Goal: Information Seeking & Learning: Learn about a topic

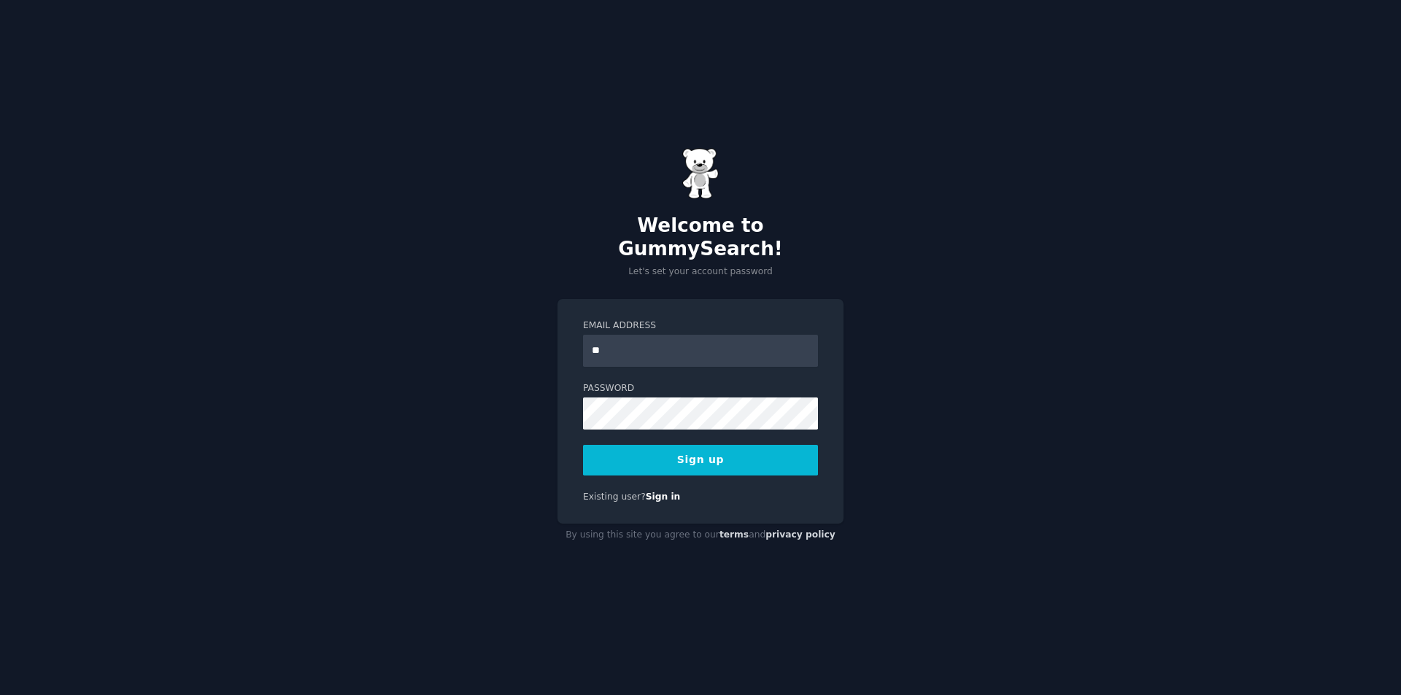
type input "**********"
click at [554, 406] on div "**********" at bounding box center [700, 347] width 1401 height 695
click at [557, 399] on div "**********" at bounding box center [700, 411] width 286 height 225
click at [706, 449] on button "Sign up" at bounding box center [700, 460] width 235 height 31
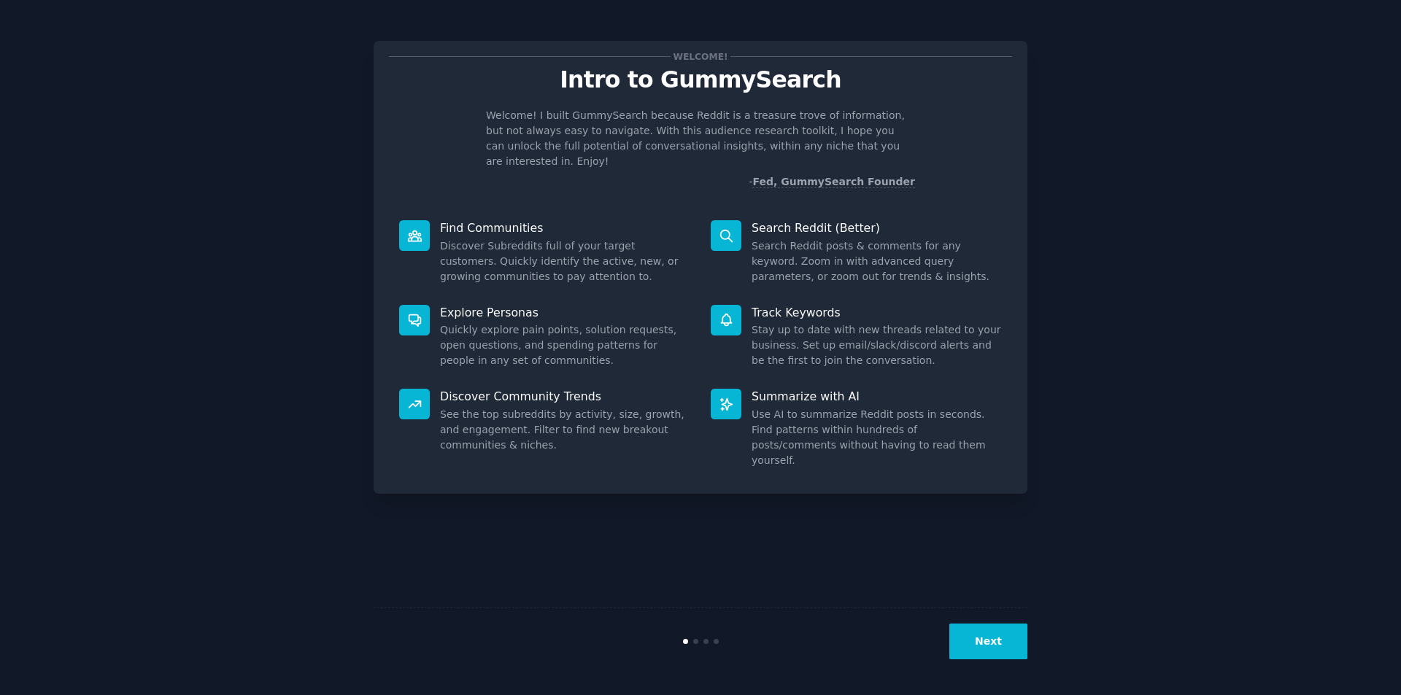
click at [985, 646] on button "Next" at bounding box center [988, 642] width 78 height 36
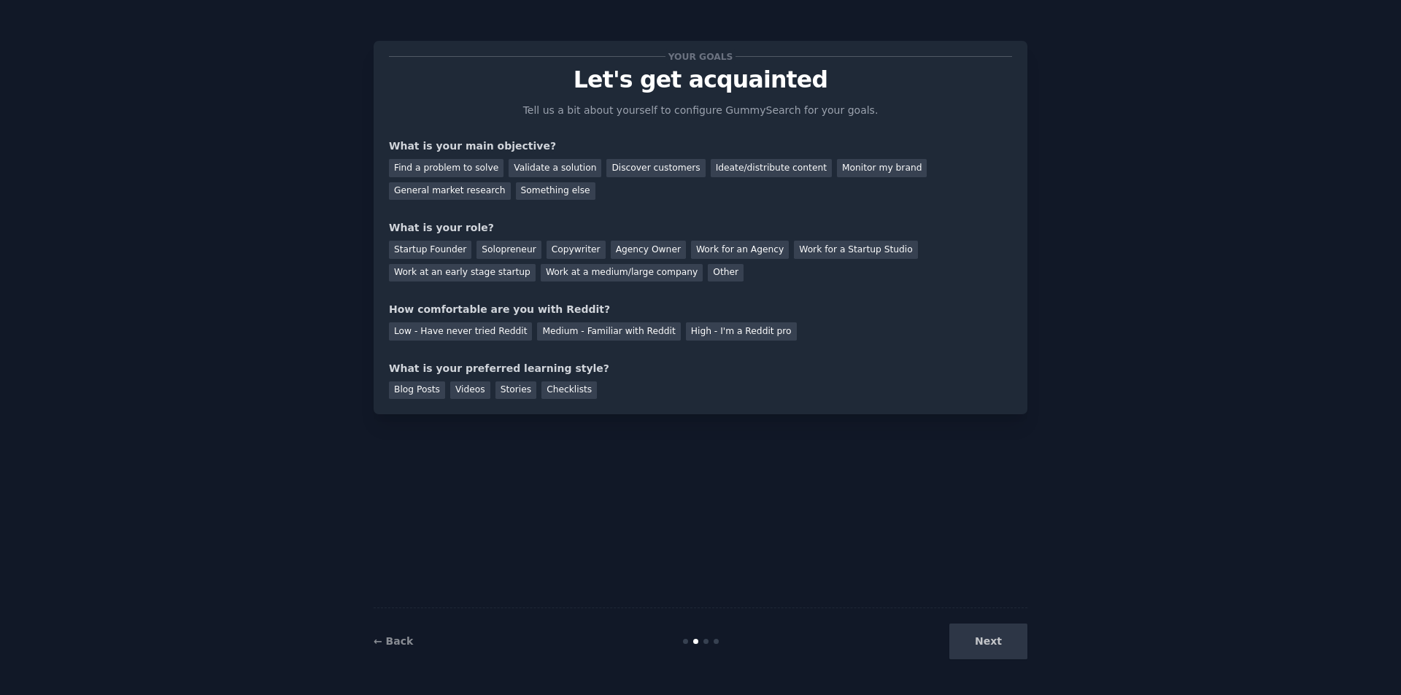
click at [985, 646] on div "Next" at bounding box center [918, 642] width 218 height 36
click at [985, 641] on div "Next" at bounding box center [918, 642] width 218 height 36
click at [394, 642] on link "← Back" at bounding box center [393, 641] width 39 height 12
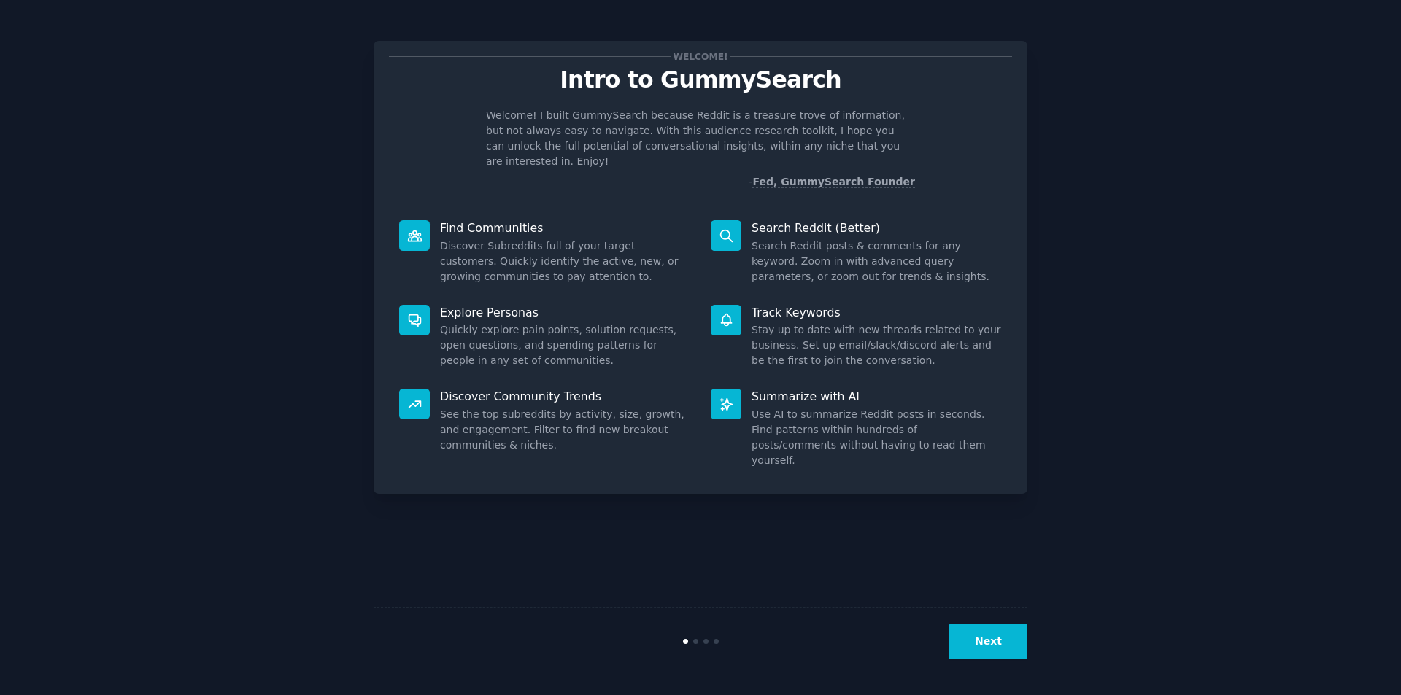
click at [1001, 640] on button "Next" at bounding box center [988, 642] width 78 height 36
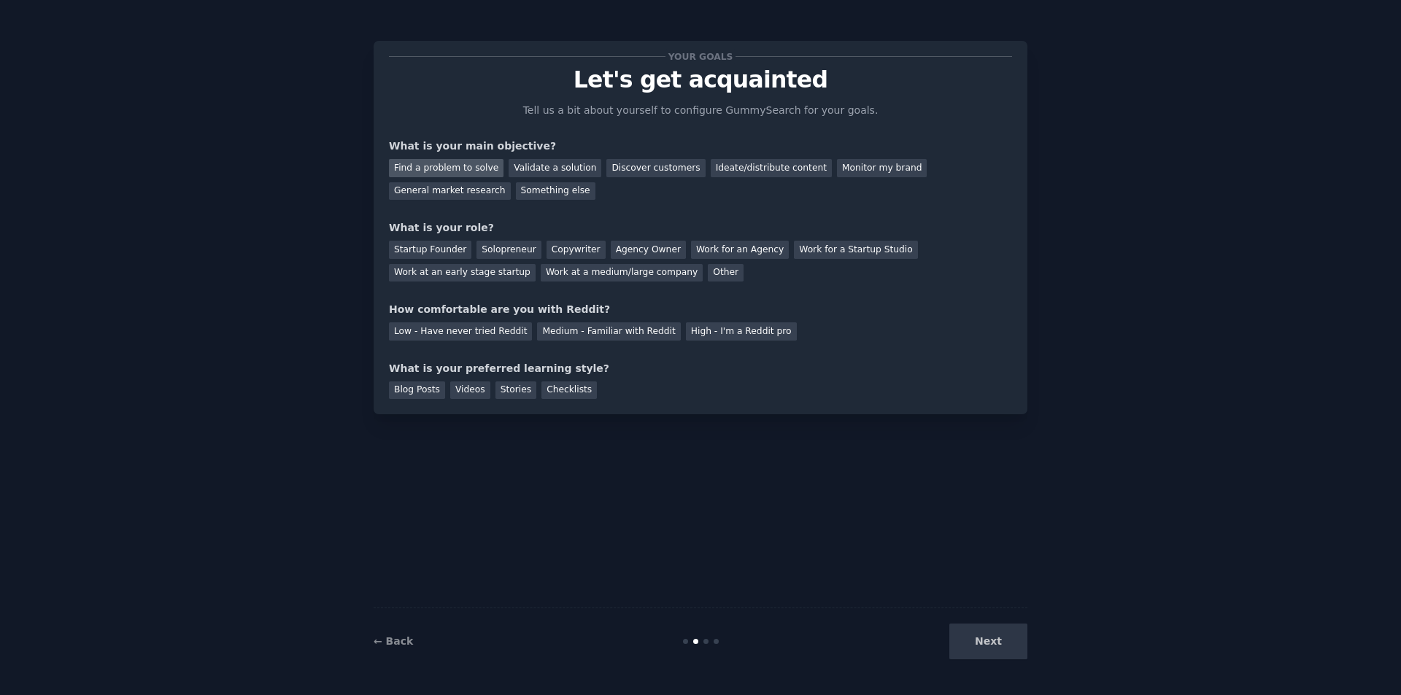
click at [433, 171] on div "Find a problem to solve" at bounding box center [446, 168] width 115 height 18
click at [511, 182] on div "General market research" at bounding box center [450, 191] width 122 height 18
click at [448, 168] on div "Find a problem to solve" at bounding box center [446, 168] width 115 height 18
click at [511, 182] on div "General market research" at bounding box center [450, 191] width 122 height 18
click at [451, 246] on div "Startup Founder" at bounding box center [430, 250] width 82 height 18
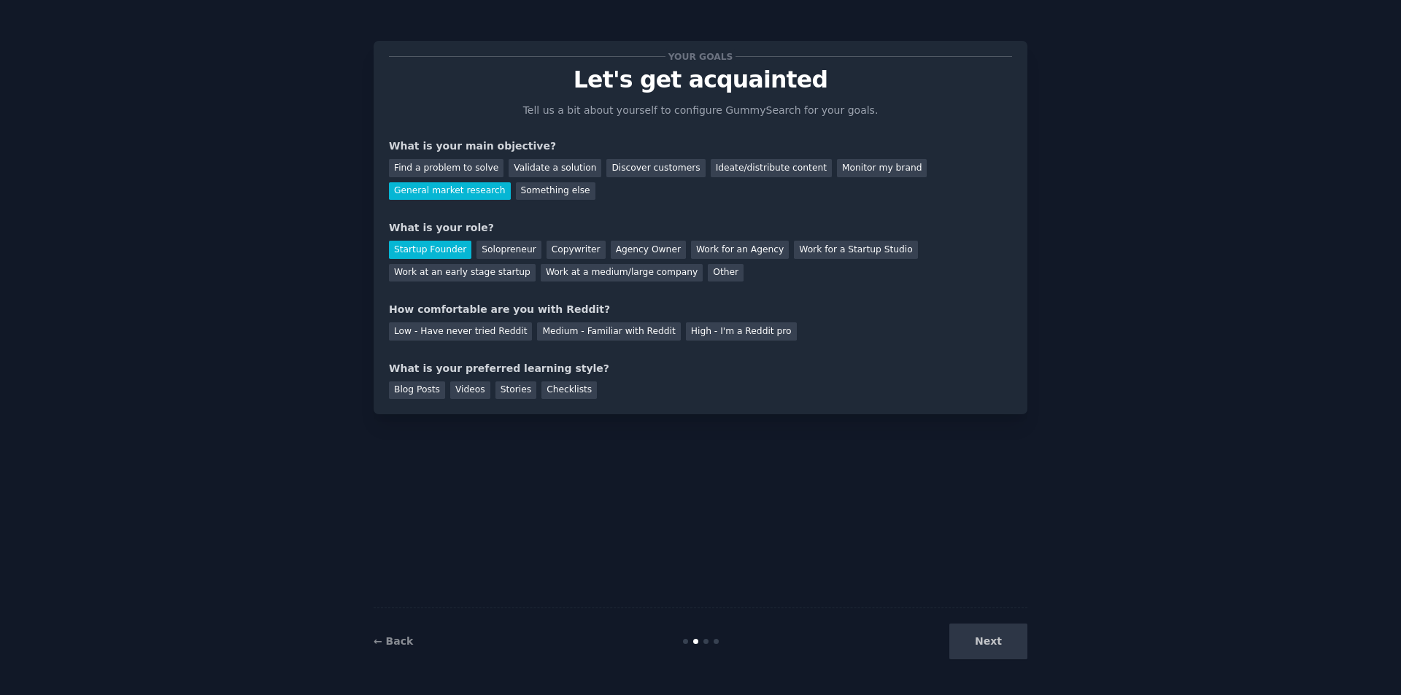
click at [481, 342] on div "Your goals Let's get acquainted Tell us a bit about yourself to configure Gummy…" at bounding box center [700, 227] width 623 height 343
click at [431, 387] on div "Blog Posts" at bounding box center [417, 391] width 56 height 18
click at [459, 392] on div "Videos" at bounding box center [470, 391] width 40 height 18
click at [512, 394] on div "Stories" at bounding box center [515, 391] width 41 height 18
click at [541, 395] on div "Checklists" at bounding box center [568, 391] width 55 height 18
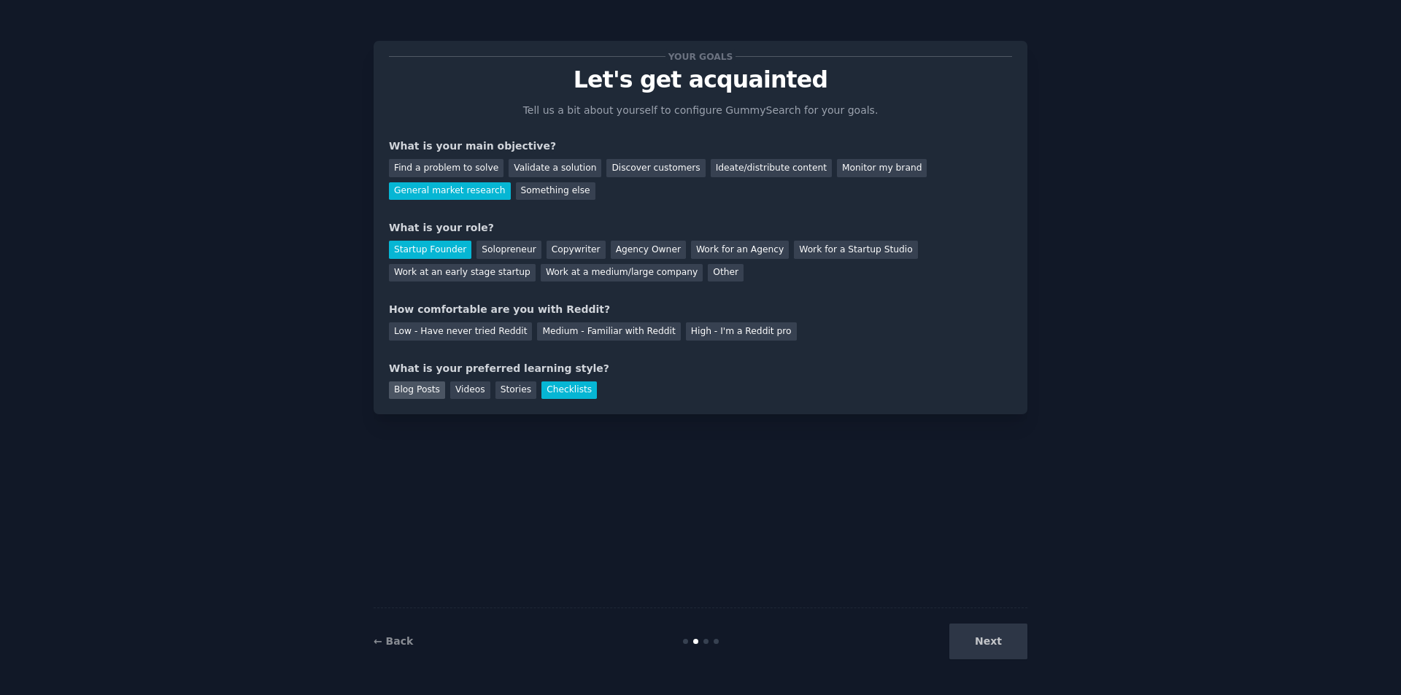
click at [405, 393] on div "Blog Posts" at bounding box center [417, 391] width 56 height 18
click at [998, 658] on div "Next" at bounding box center [918, 642] width 218 height 36
click at [993, 646] on div "Next" at bounding box center [918, 642] width 218 height 36
click at [1001, 645] on div "Next" at bounding box center [918, 642] width 218 height 36
click at [445, 322] on div "Low - Have never tried Reddit Medium - Familiar with Reddit High - I'm a Reddit…" at bounding box center [700, 328] width 623 height 23
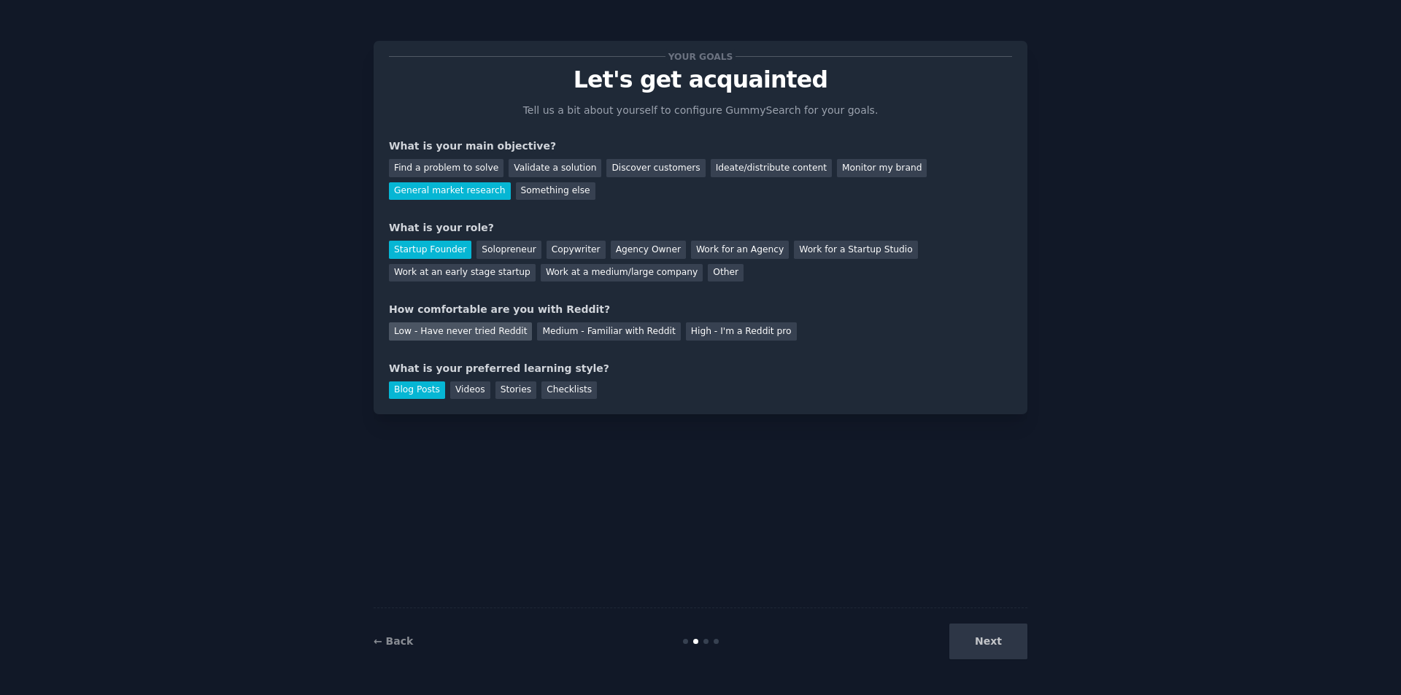
click at [445, 332] on div "Low - Have never tried Reddit" at bounding box center [460, 331] width 143 height 18
click at [1014, 638] on button "Next" at bounding box center [988, 642] width 78 height 36
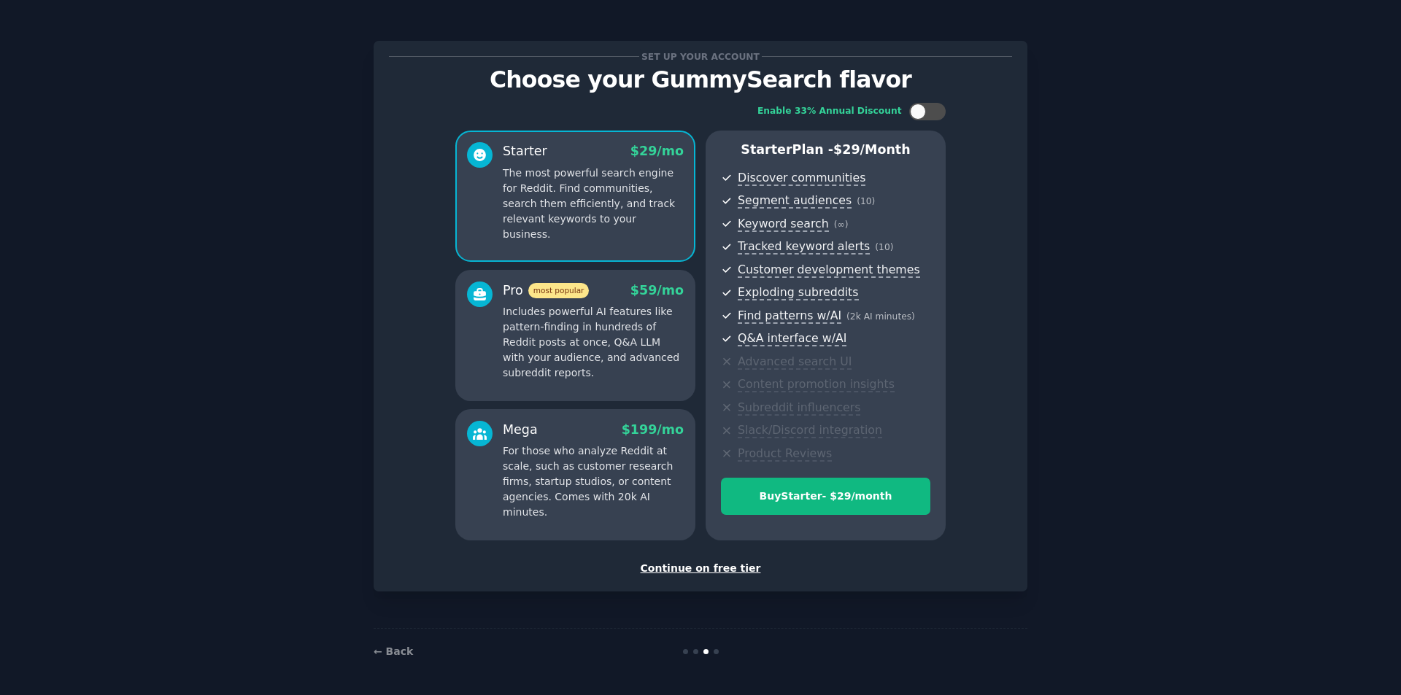
click at [730, 572] on div "Continue on free tier" at bounding box center [700, 568] width 623 height 15
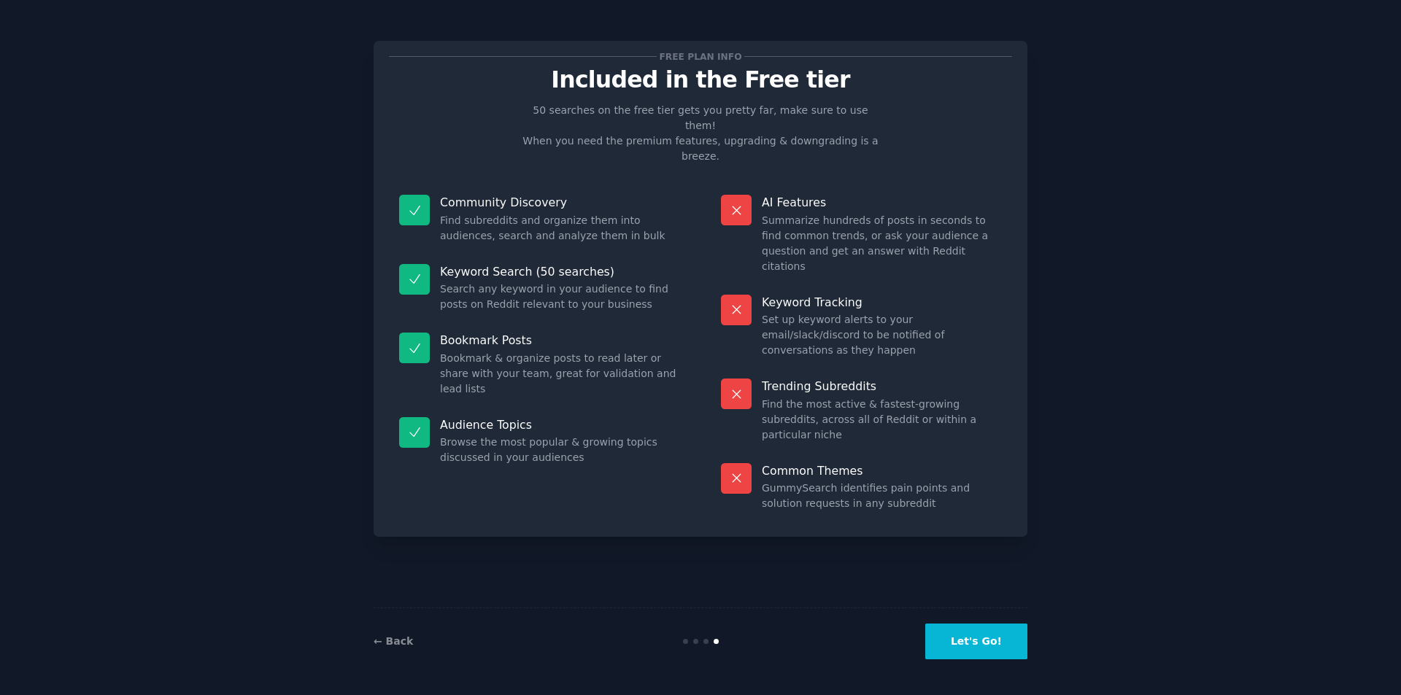
click at [1009, 632] on button "Let's Go!" at bounding box center [976, 642] width 102 height 36
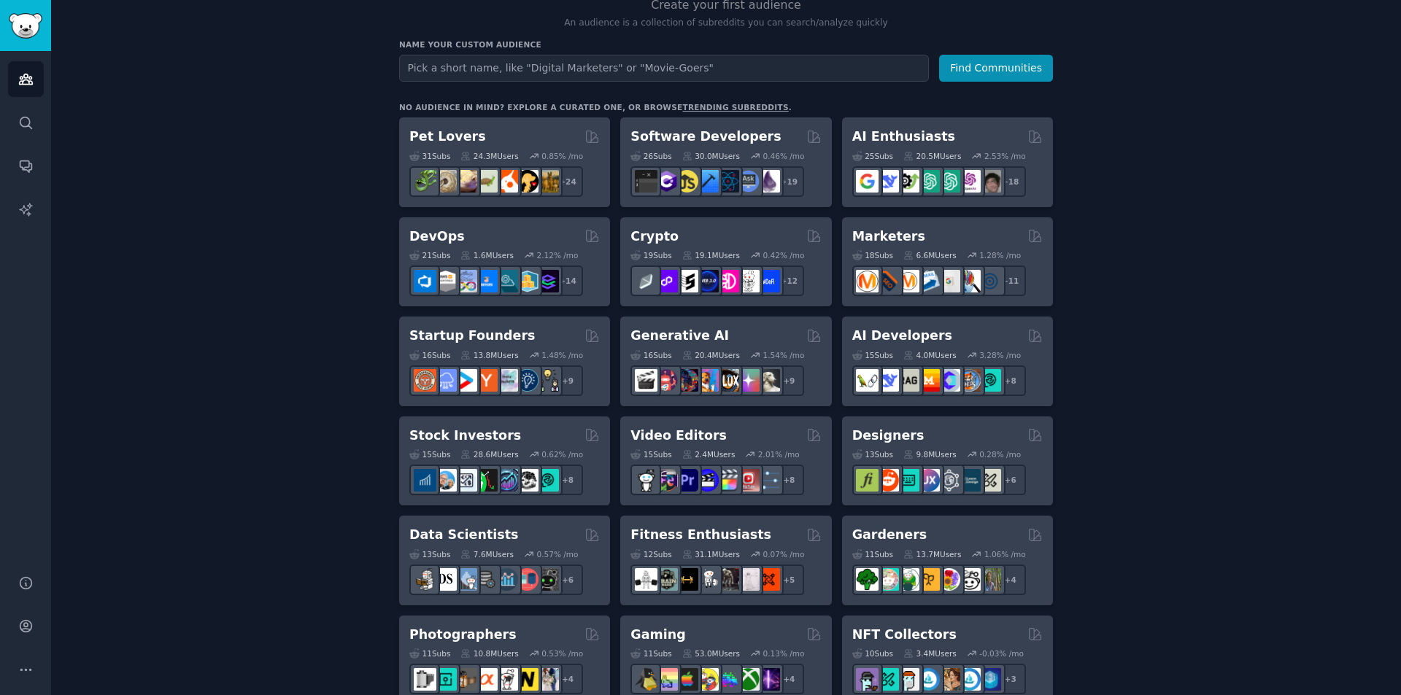
scroll to position [158, 0]
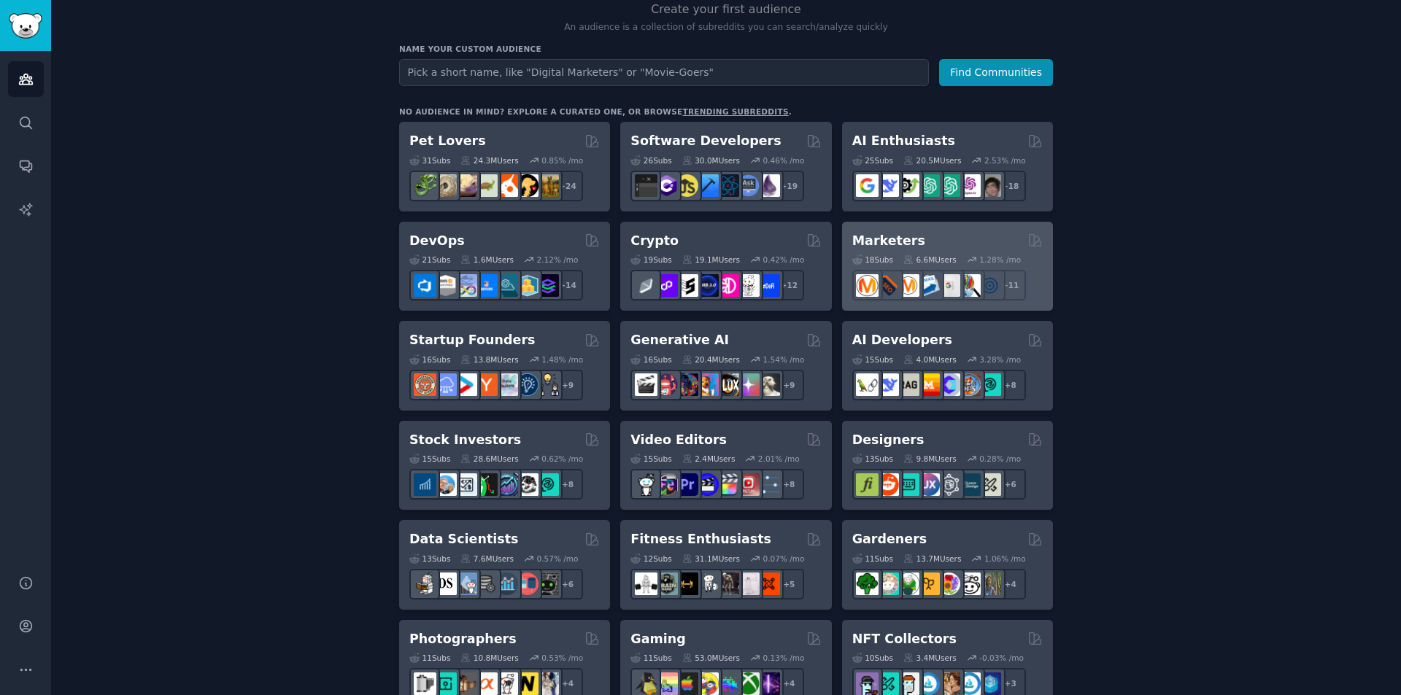
click at [962, 246] on div "Marketers" at bounding box center [947, 241] width 190 height 18
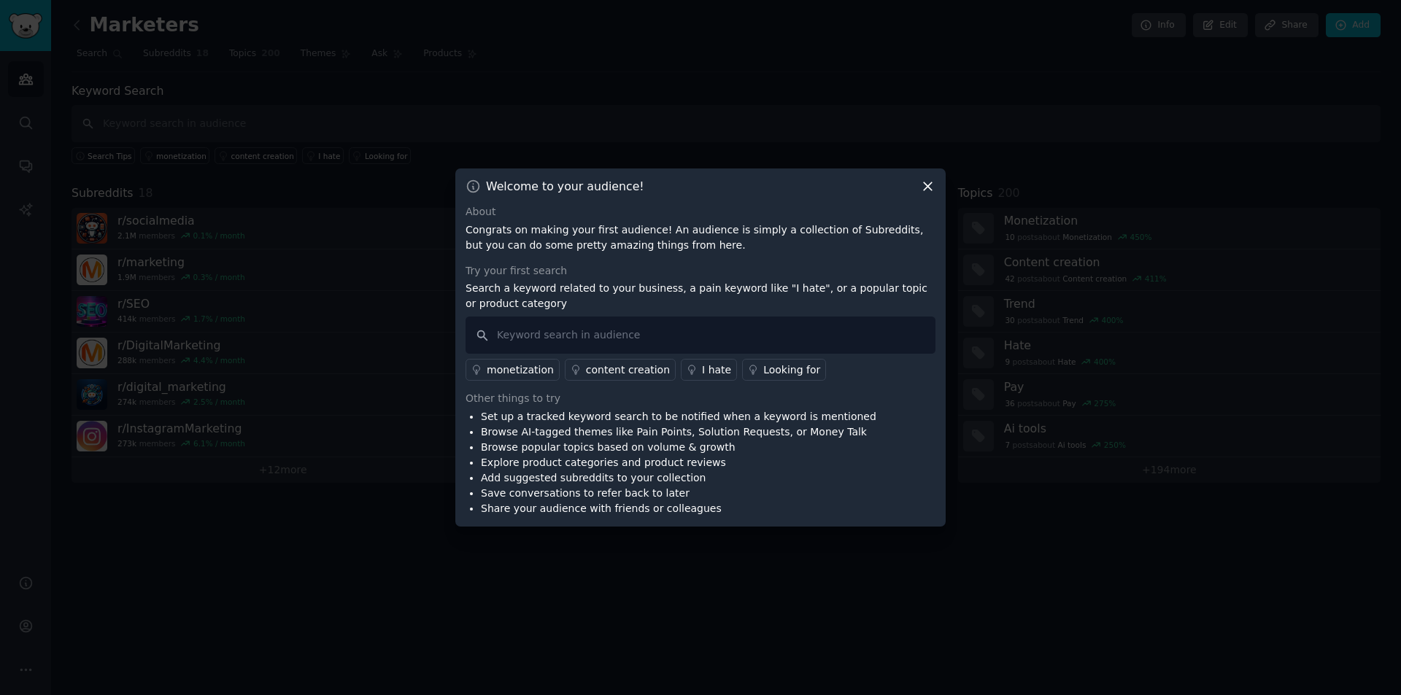
click at [929, 186] on icon at bounding box center [927, 186] width 15 height 15
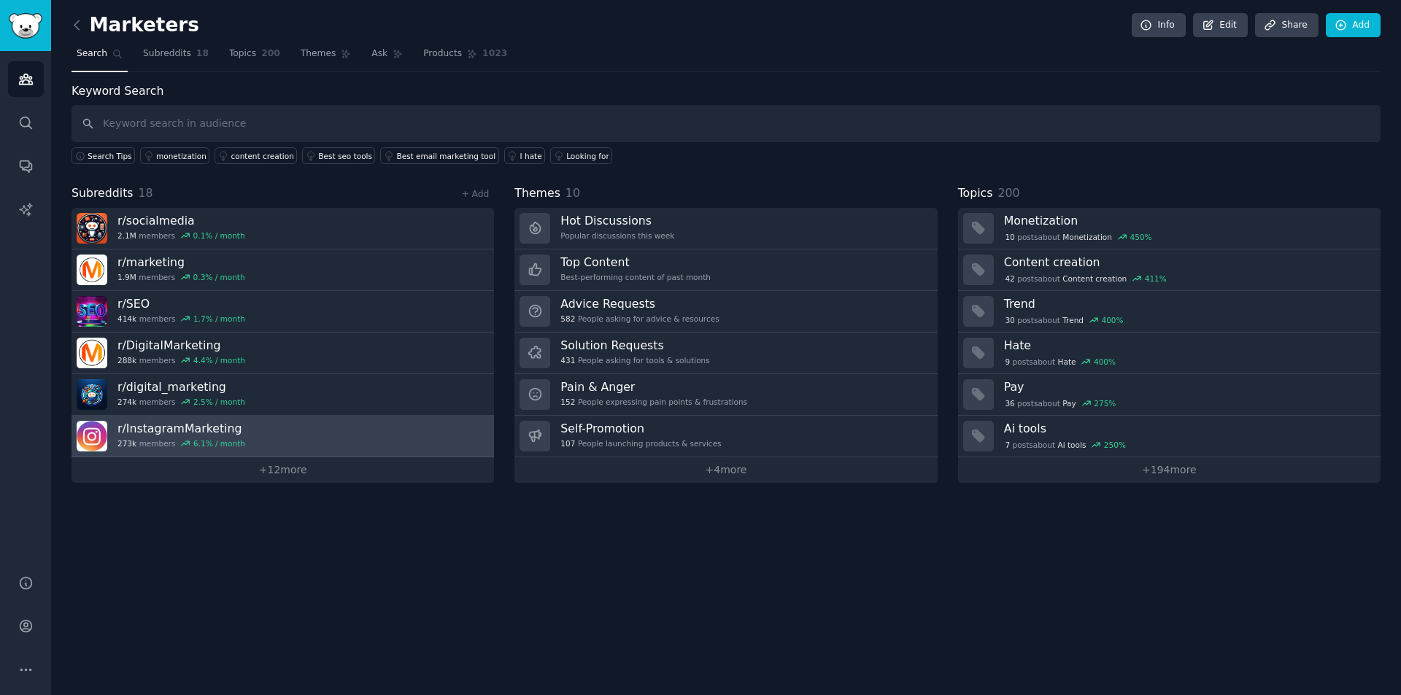
click at [212, 429] on h3 "r/ InstagramMarketing" at bounding box center [181, 428] width 128 height 15
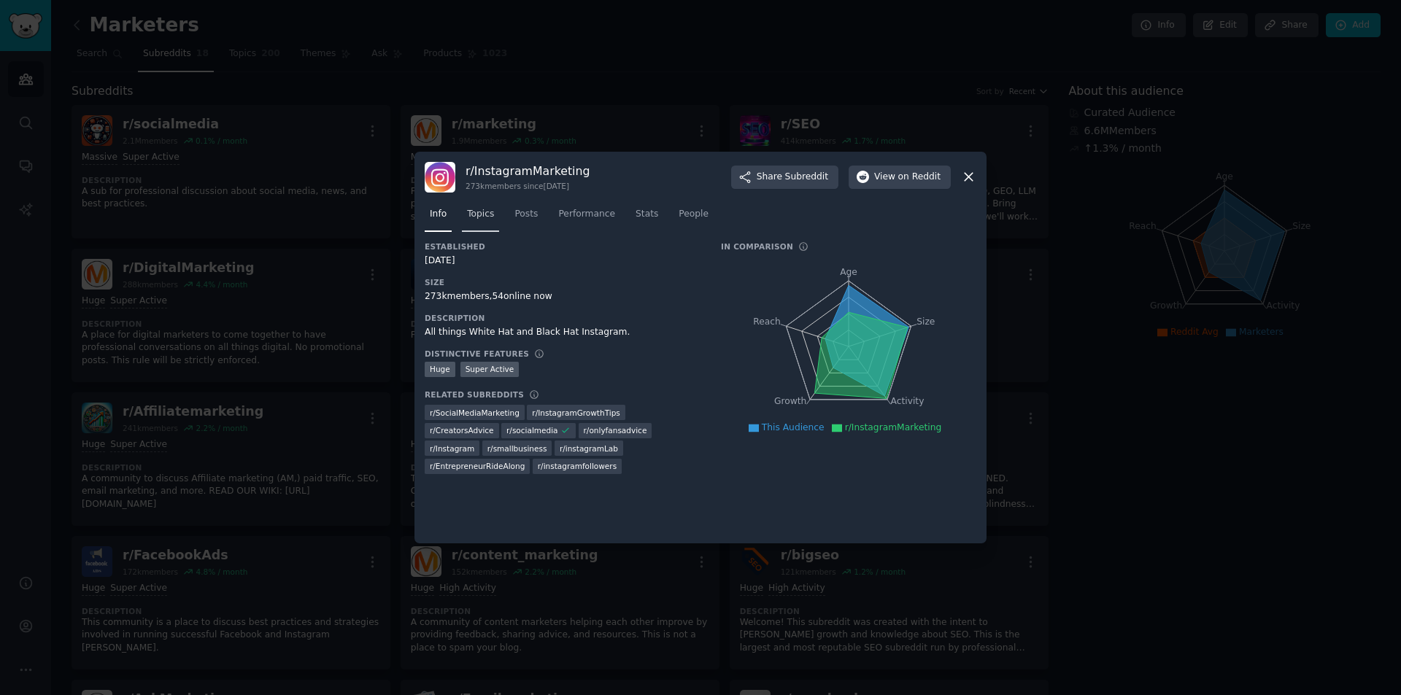
click at [490, 209] on span "Topics" at bounding box center [480, 214] width 27 height 13
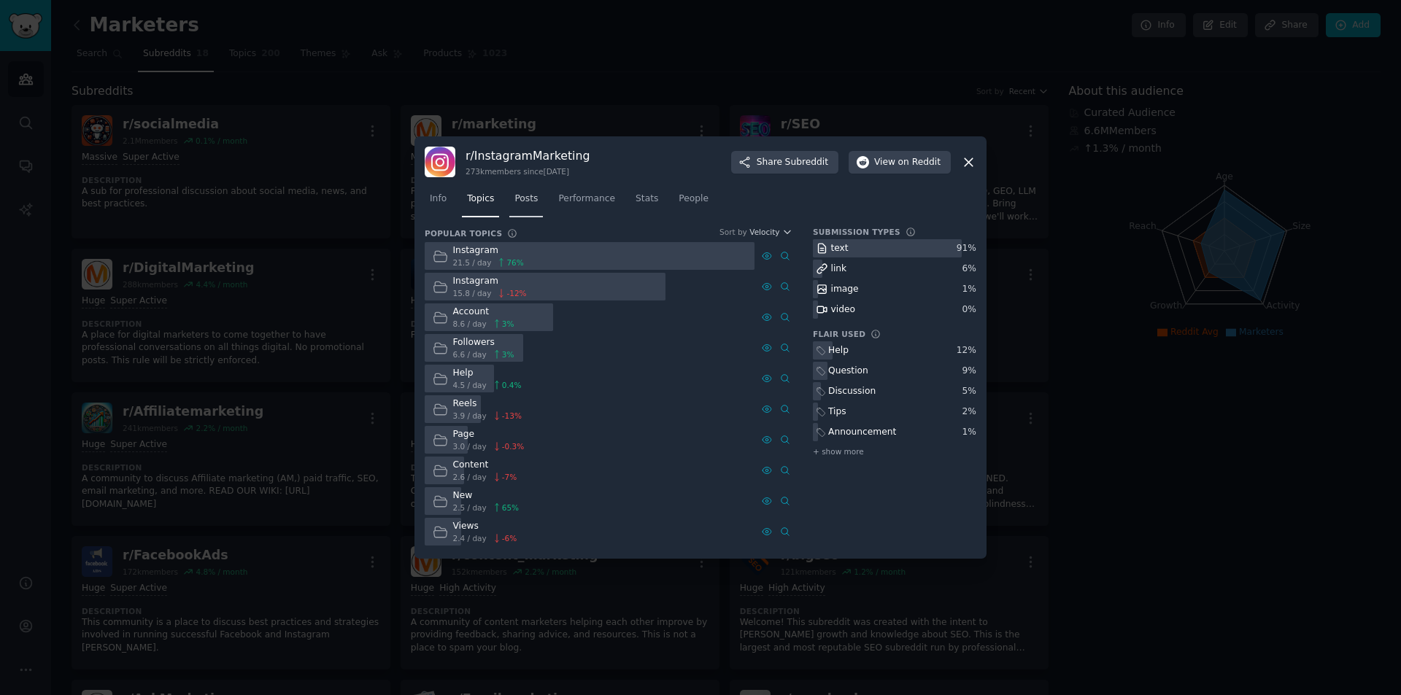
click at [530, 198] on span "Posts" at bounding box center [525, 199] width 23 height 13
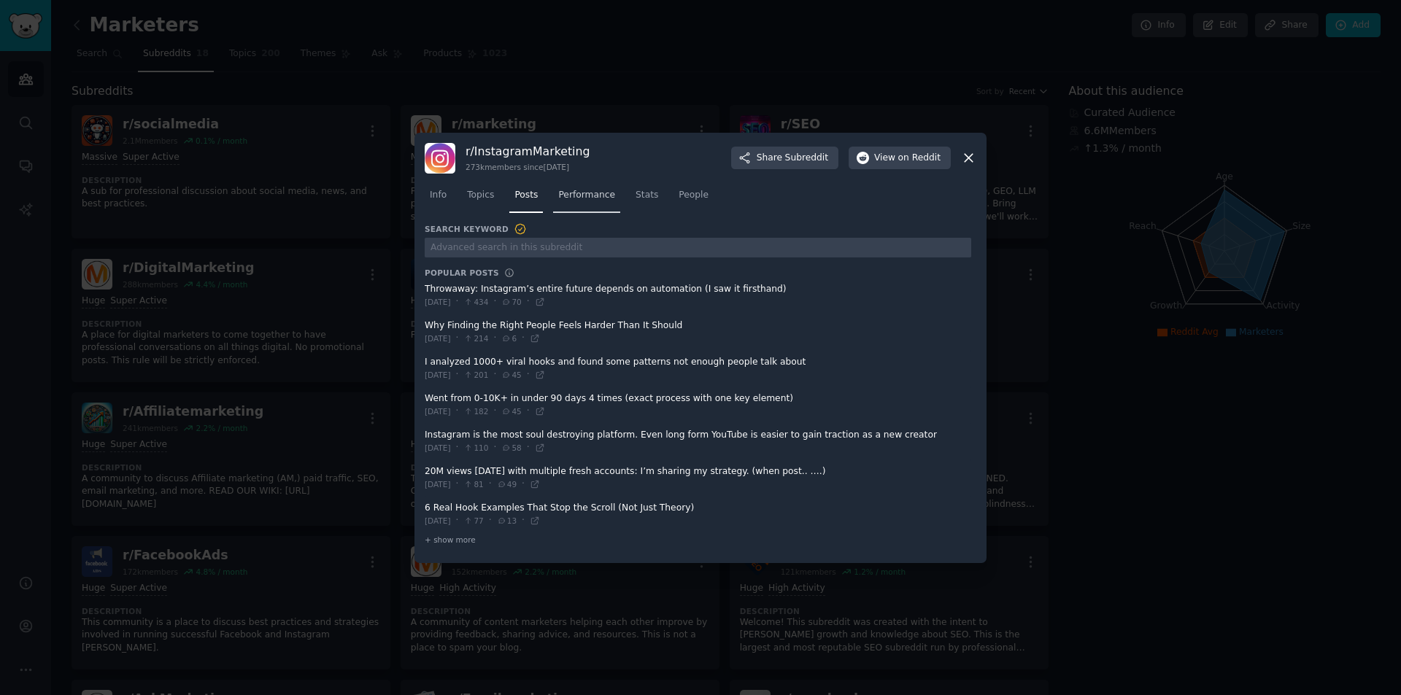
click at [569, 198] on span "Performance" at bounding box center [586, 195] width 57 height 13
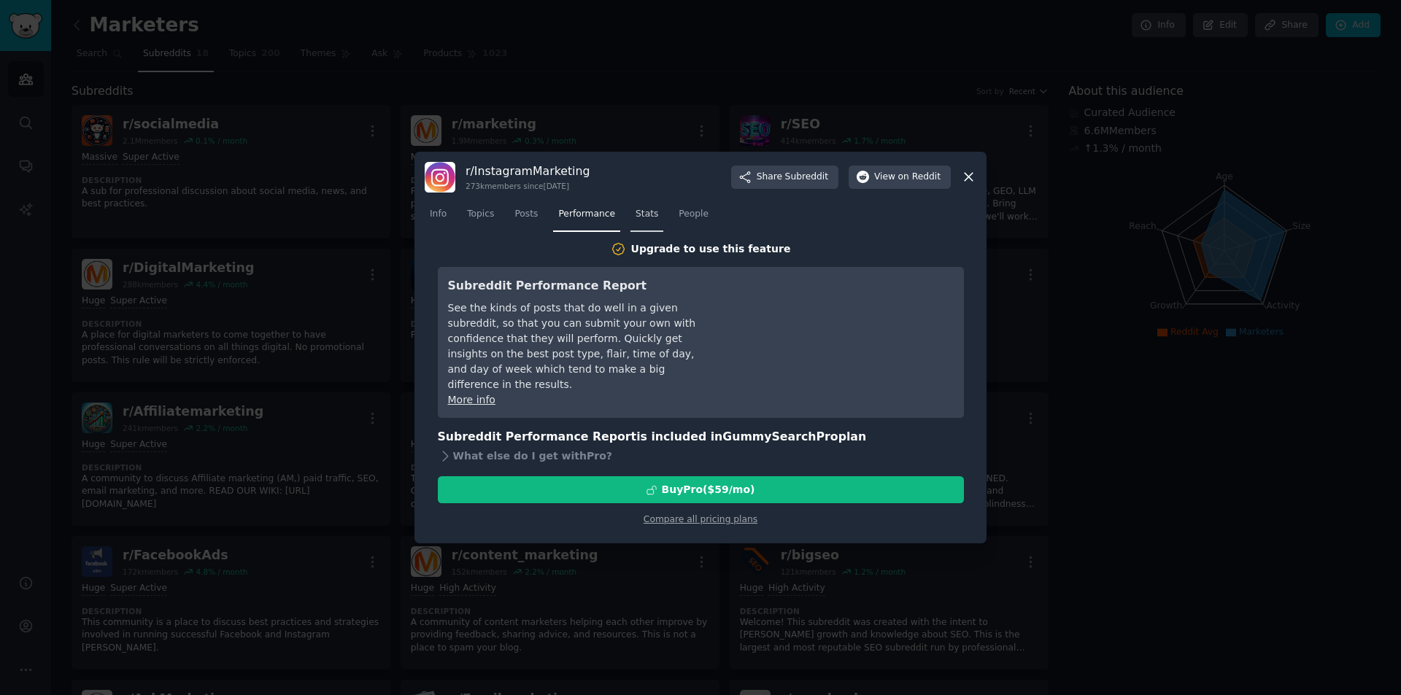
click at [635, 209] on span "Stats" at bounding box center [646, 214] width 23 height 13
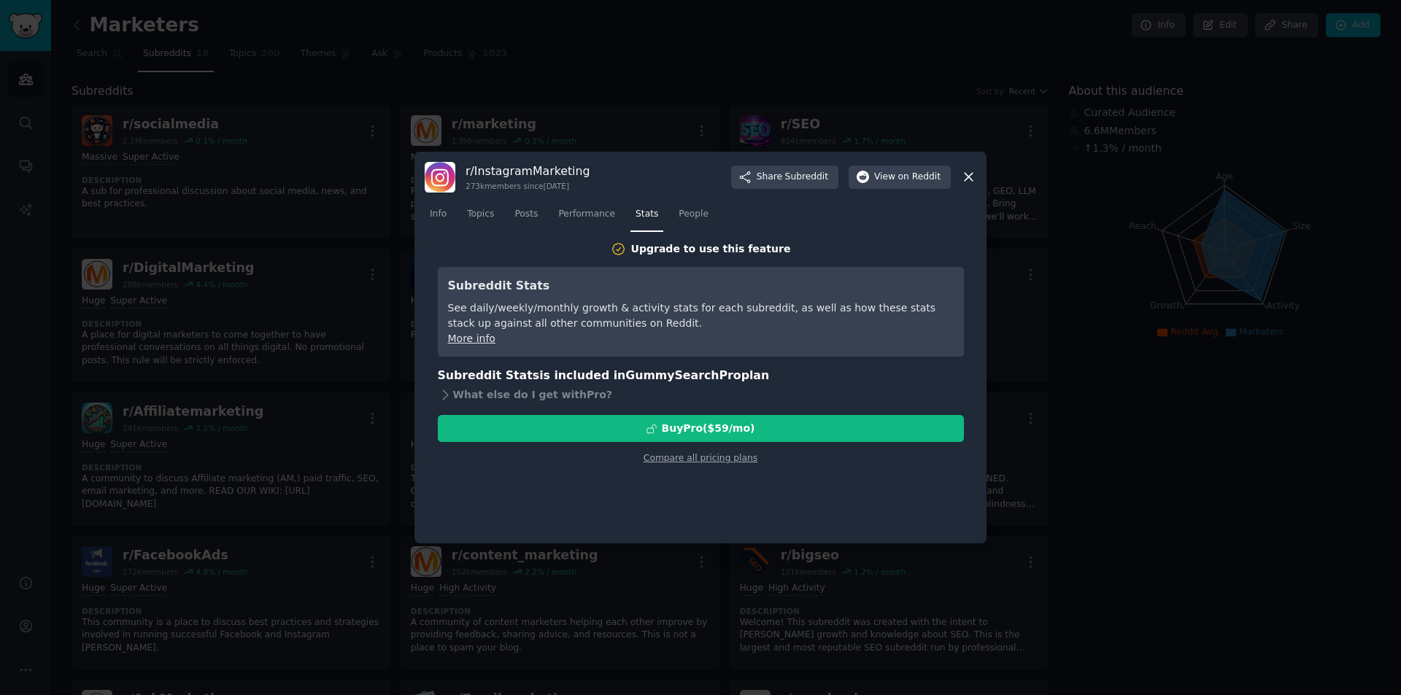
click at [702, 216] on nav "Info Topics Posts Performance Stats People" at bounding box center [701, 218] width 552 height 30
click at [678, 217] on span "People" at bounding box center [693, 214] width 30 height 13
click at [967, 177] on icon at bounding box center [968, 176] width 15 height 15
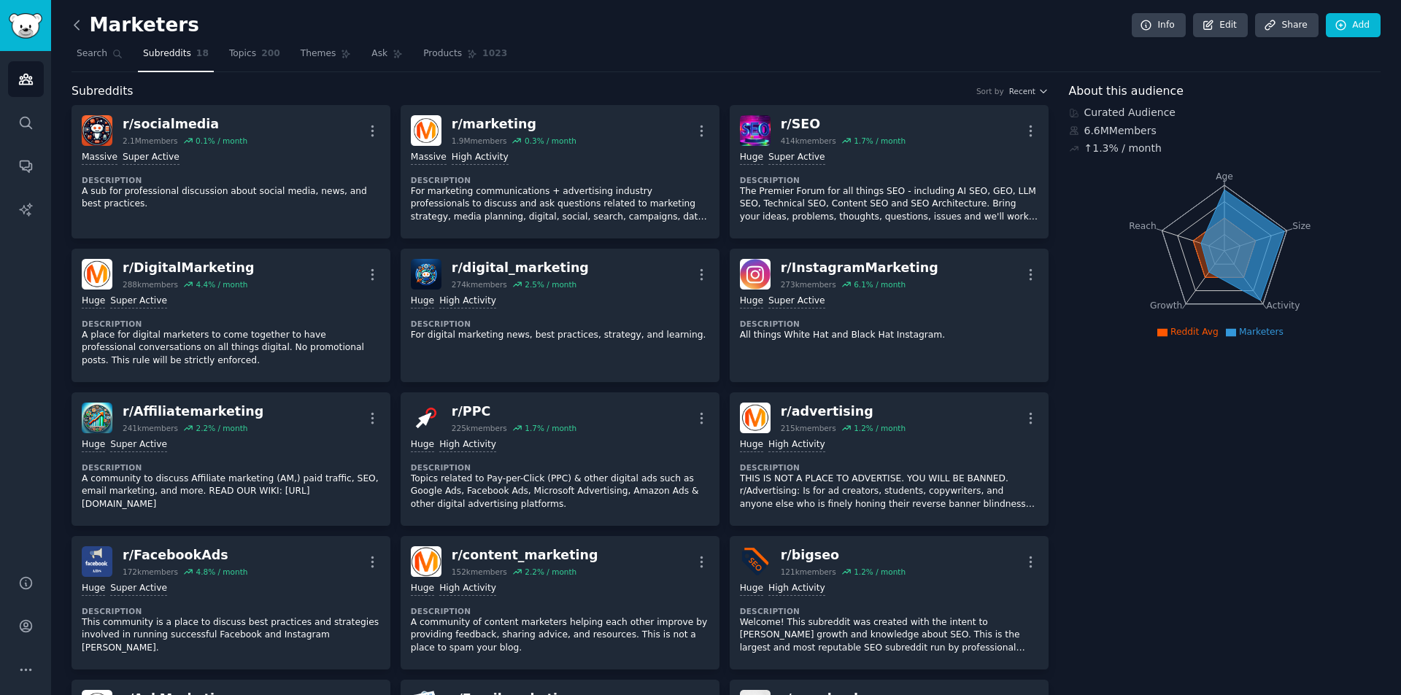
click at [78, 23] on icon at bounding box center [76, 25] width 15 height 15
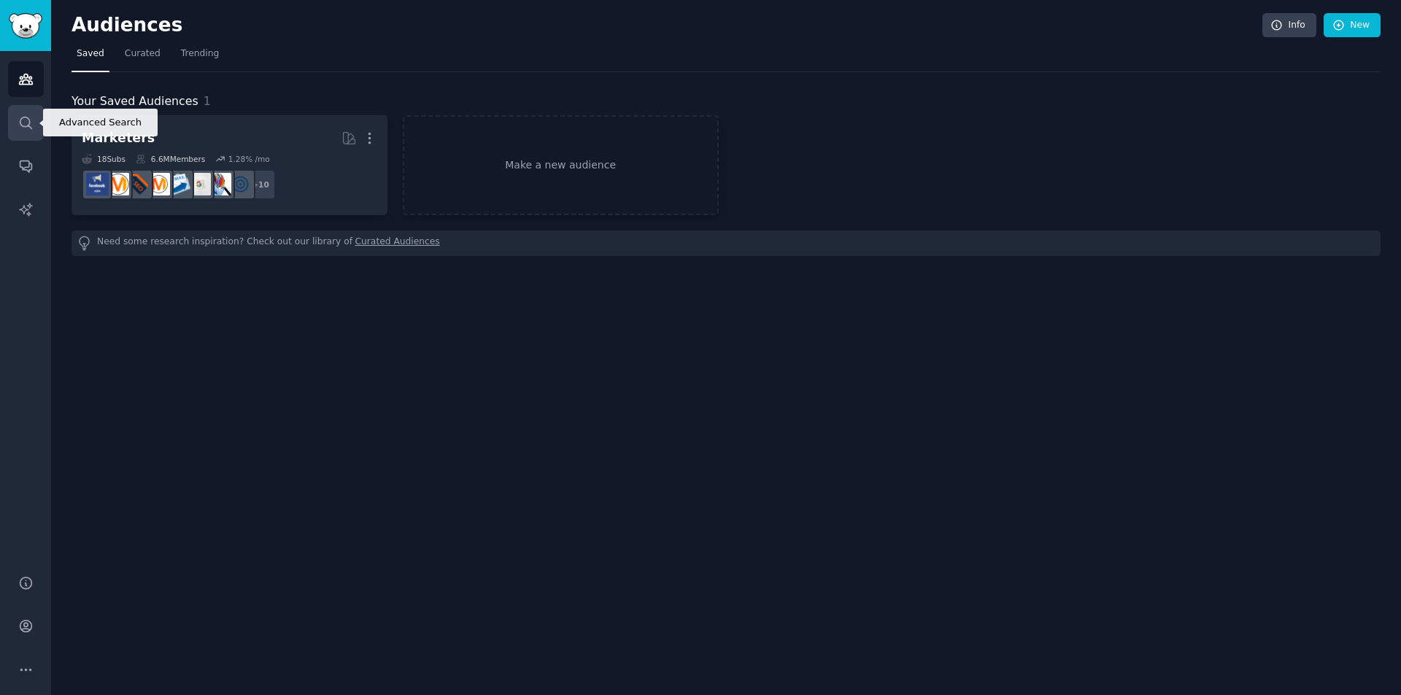
click at [25, 136] on link "Search" at bounding box center [26, 123] width 36 height 36
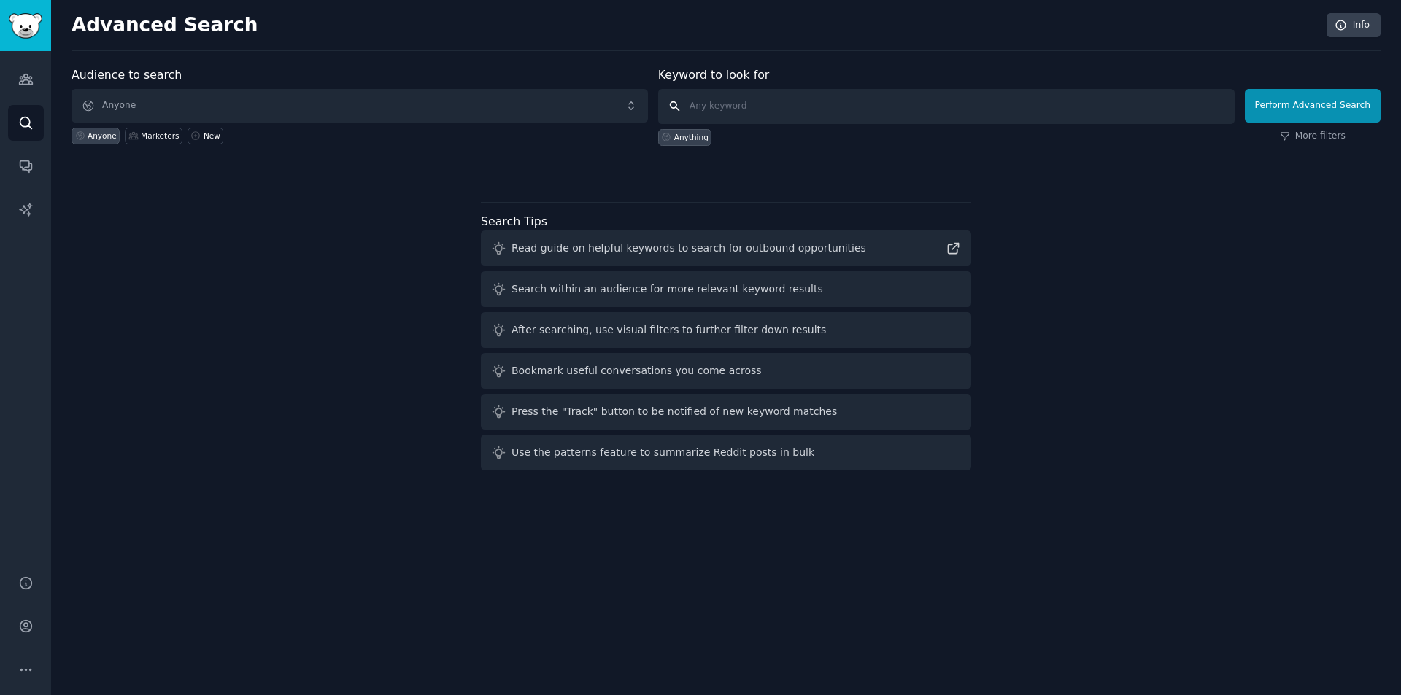
click at [743, 113] on input "text" at bounding box center [946, 106] width 576 height 35
type input "startup business"
click button "Perform Advanced Search" at bounding box center [1313, 106] width 136 height 34
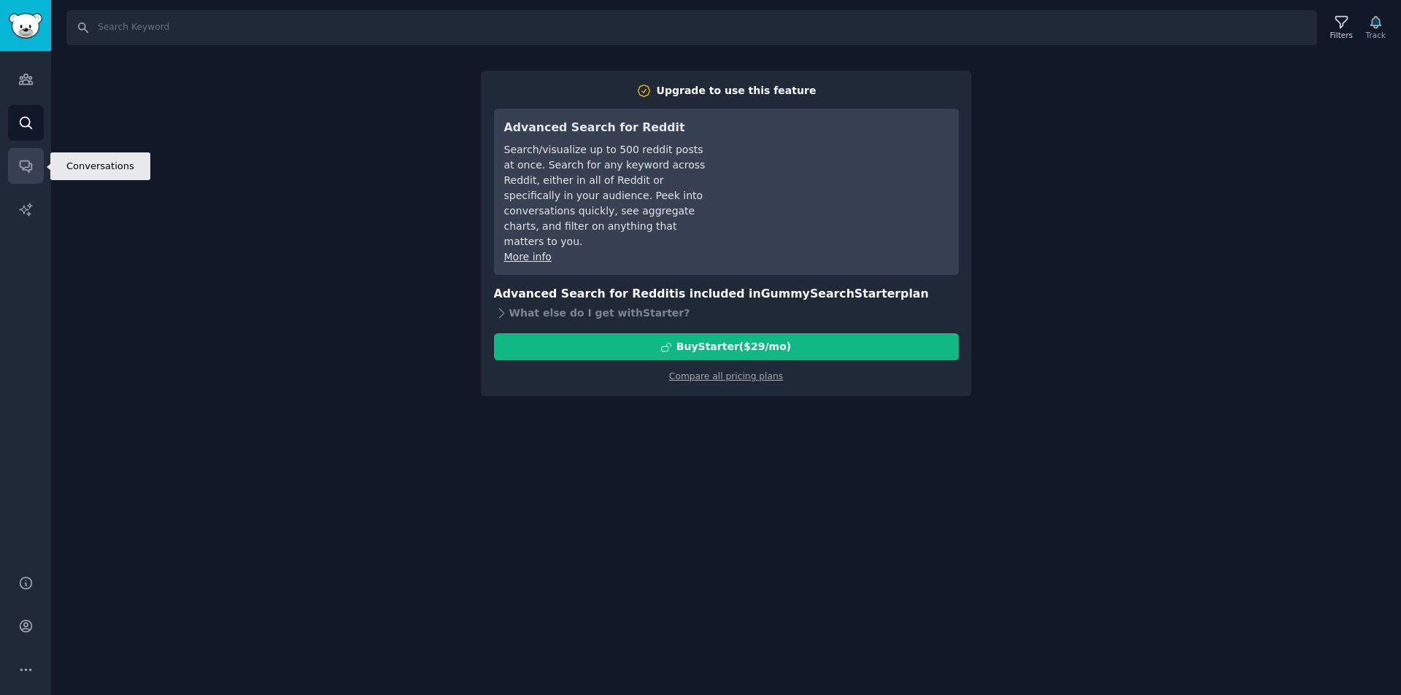
click at [28, 168] on icon "Sidebar" at bounding box center [25, 165] width 15 height 15
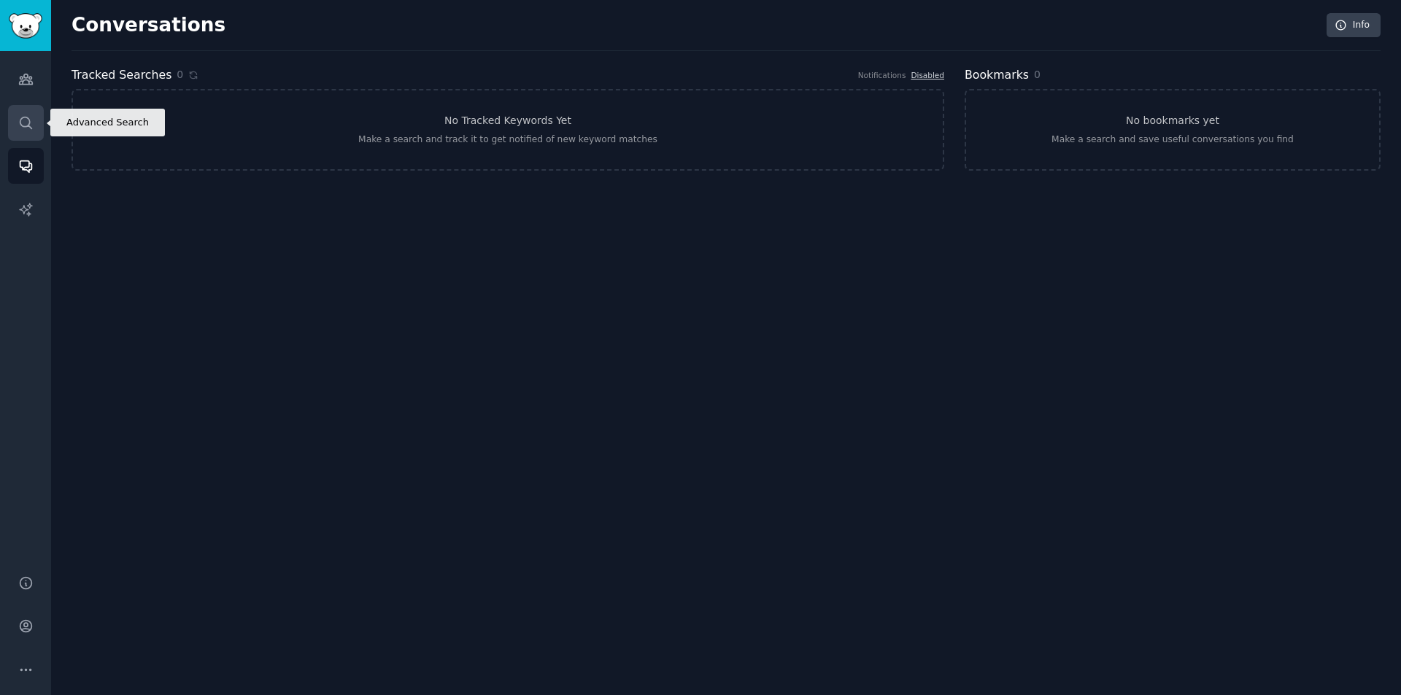
click at [39, 125] on link "Search" at bounding box center [26, 123] width 36 height 36
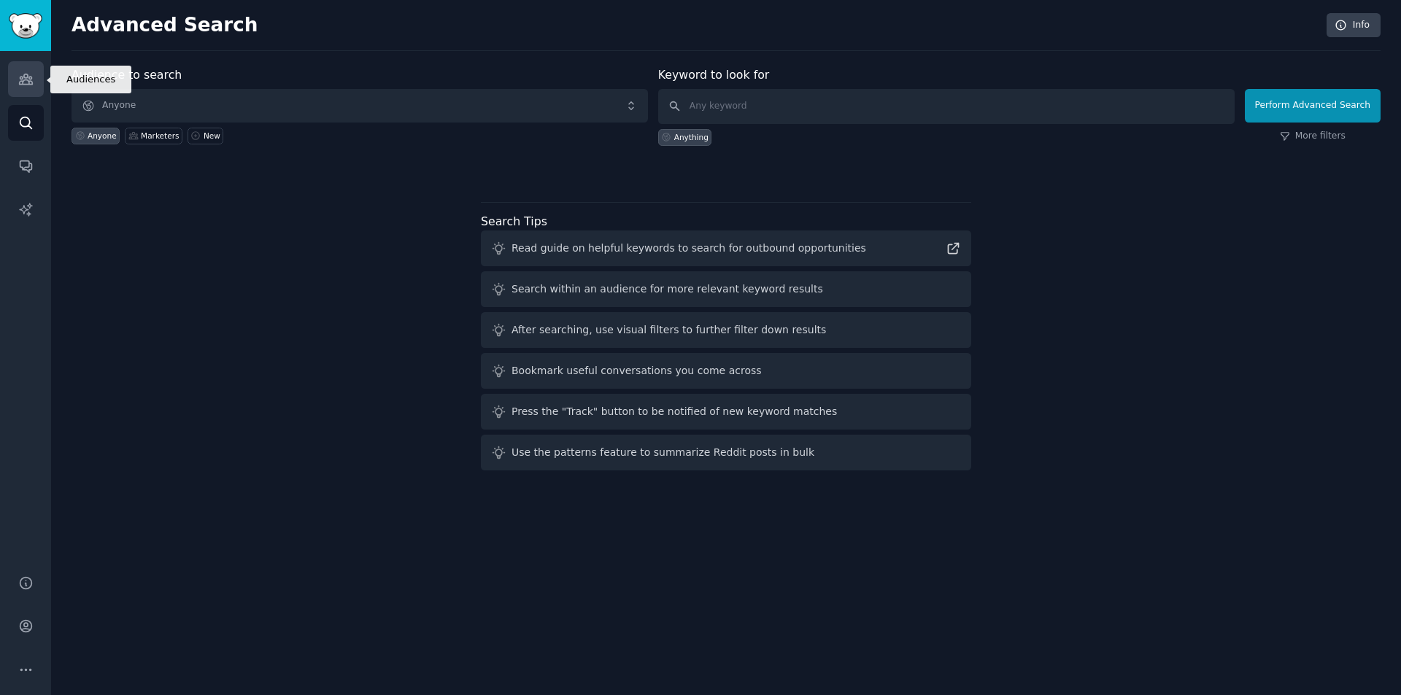
click at [18, 78] on icon "Sidebar" at bounding box center [25, 78] width 15 height 15
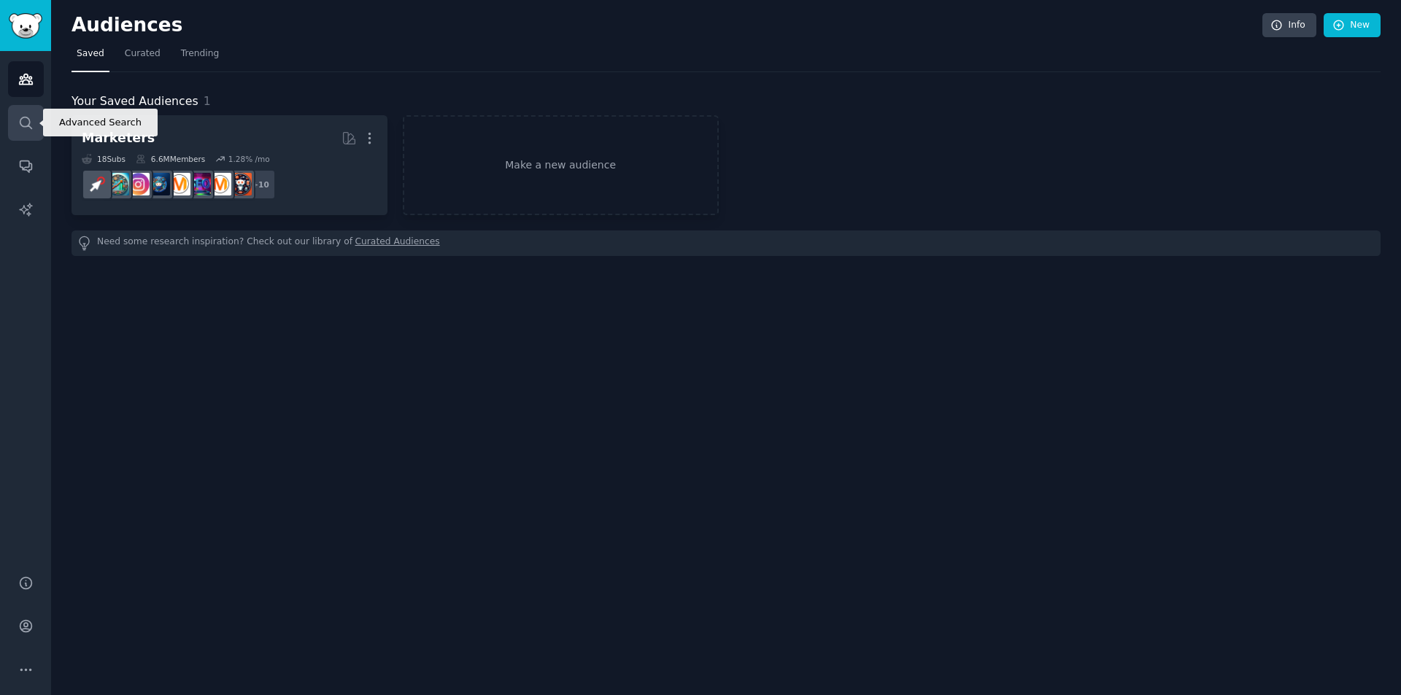
click at [28, 123] on icon "Sidebar" at bounding box center [25, 122] width 15 height 15
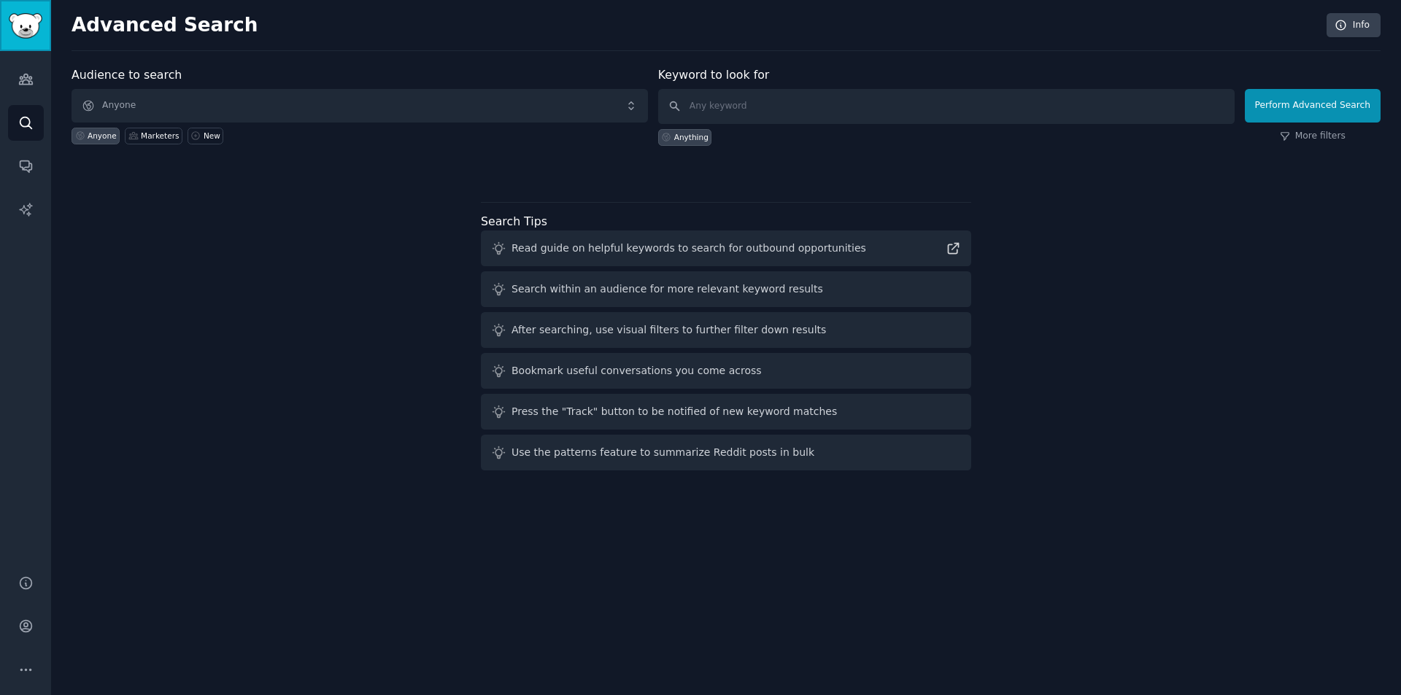
click at [29, 32] on img "Sidebar" at bounding box center [26, 26] width 34 height 26
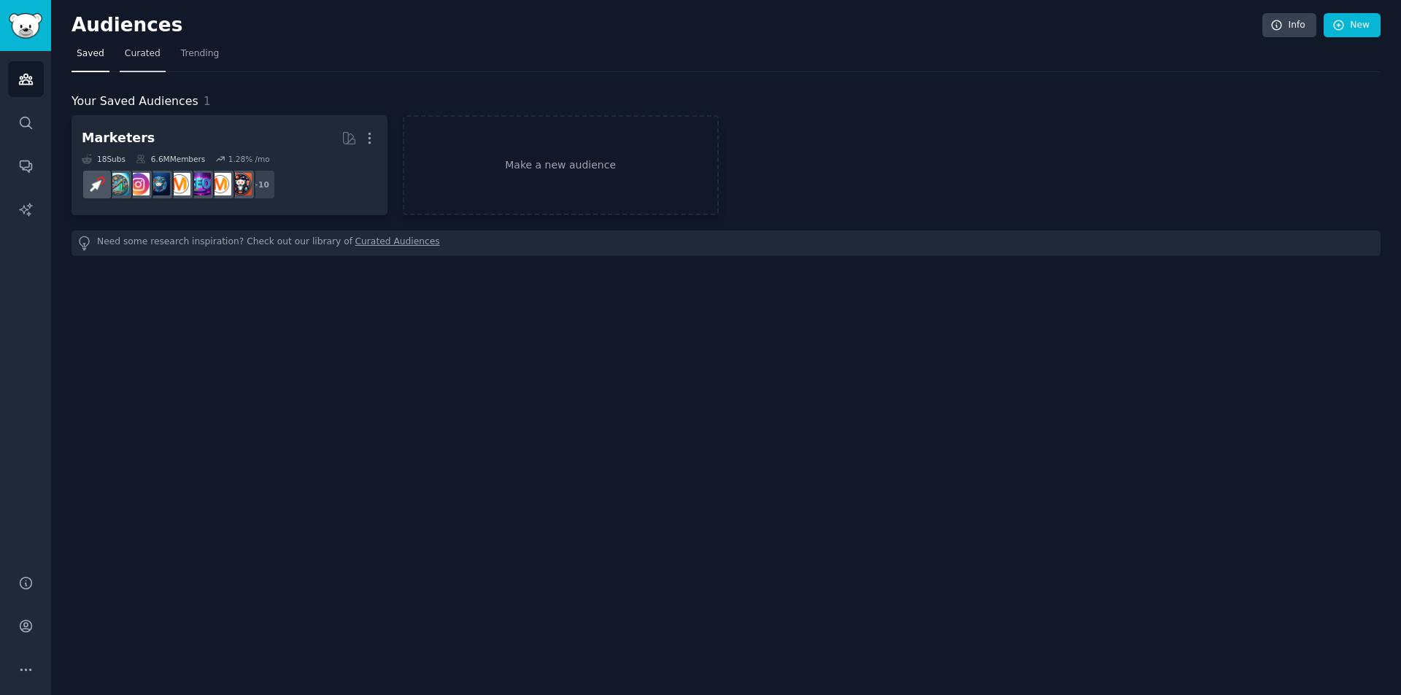
click at [139, 51] on span "Curated" at bounding box center [143, 53] width 36 height 13
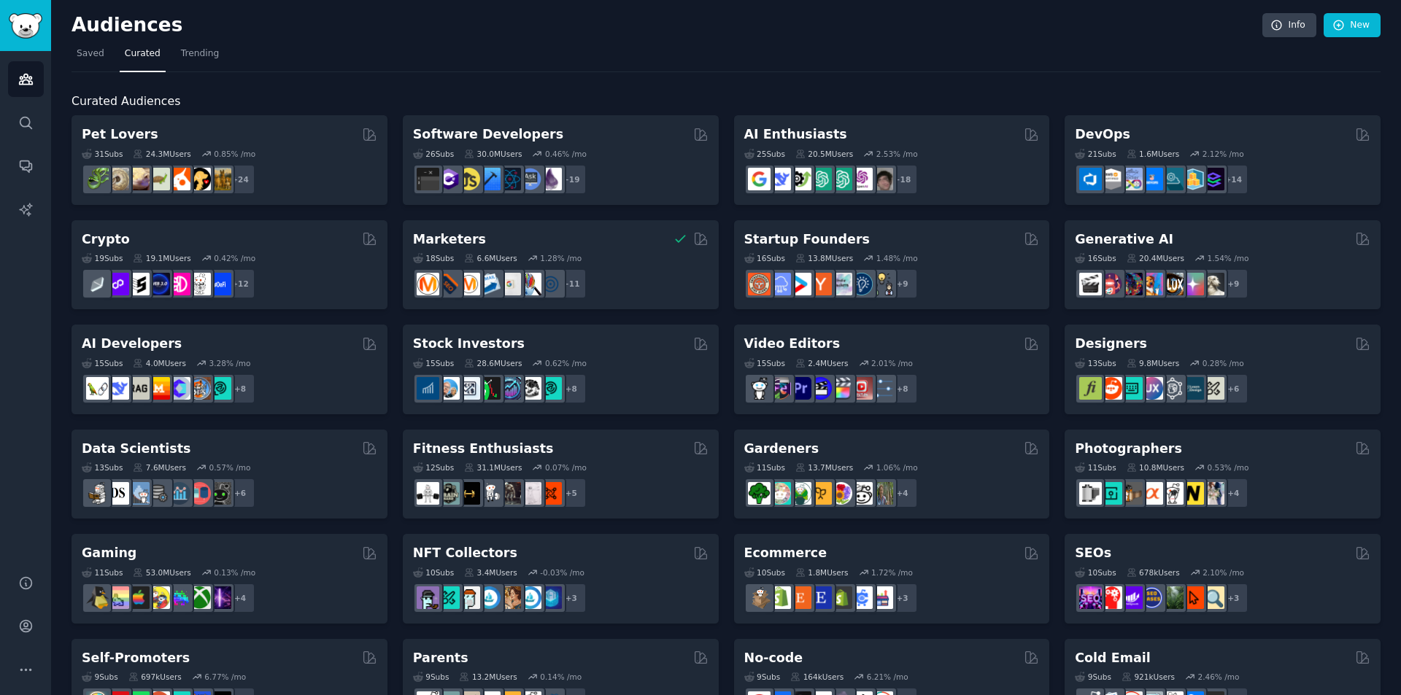
click at [125, 139] on h2 "Pet Lovers" at bounding box center [120, 134] width 77 height 18
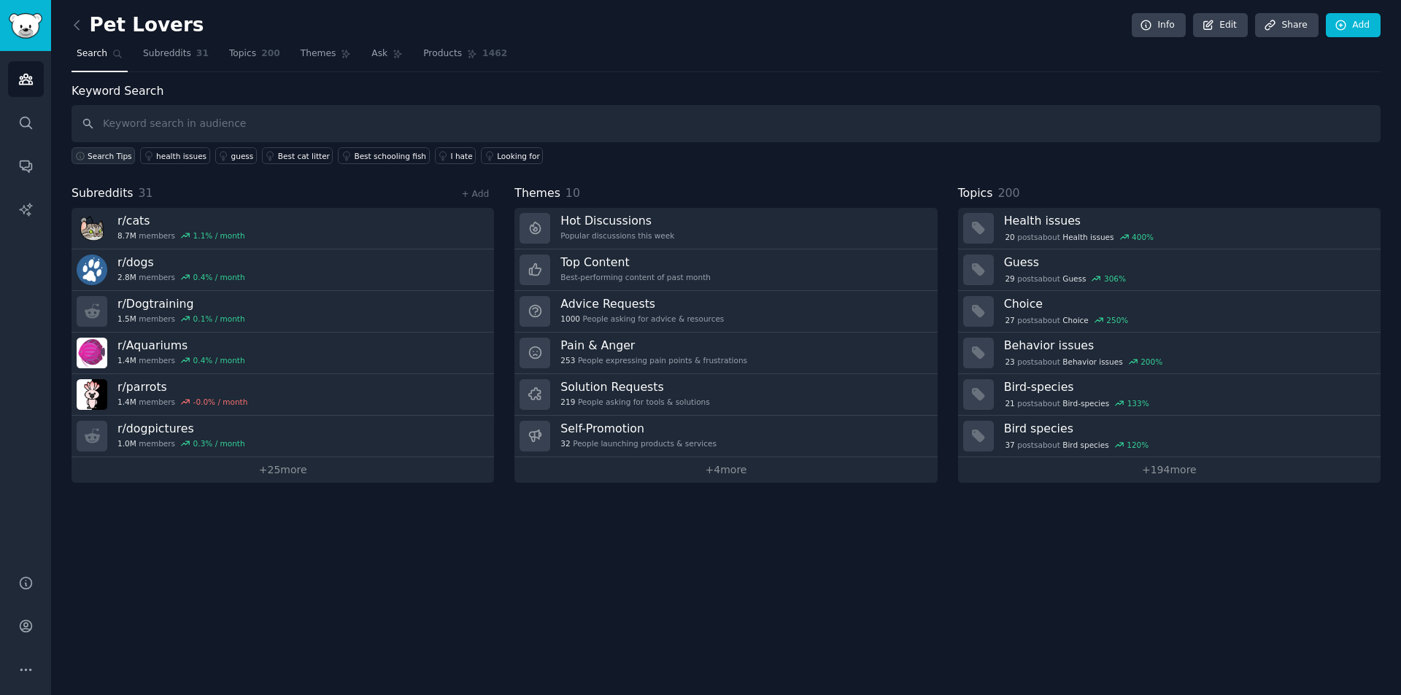
click at [109, 160] on span "Search Tips" at bounding box center [110, 156] width 45 height 10
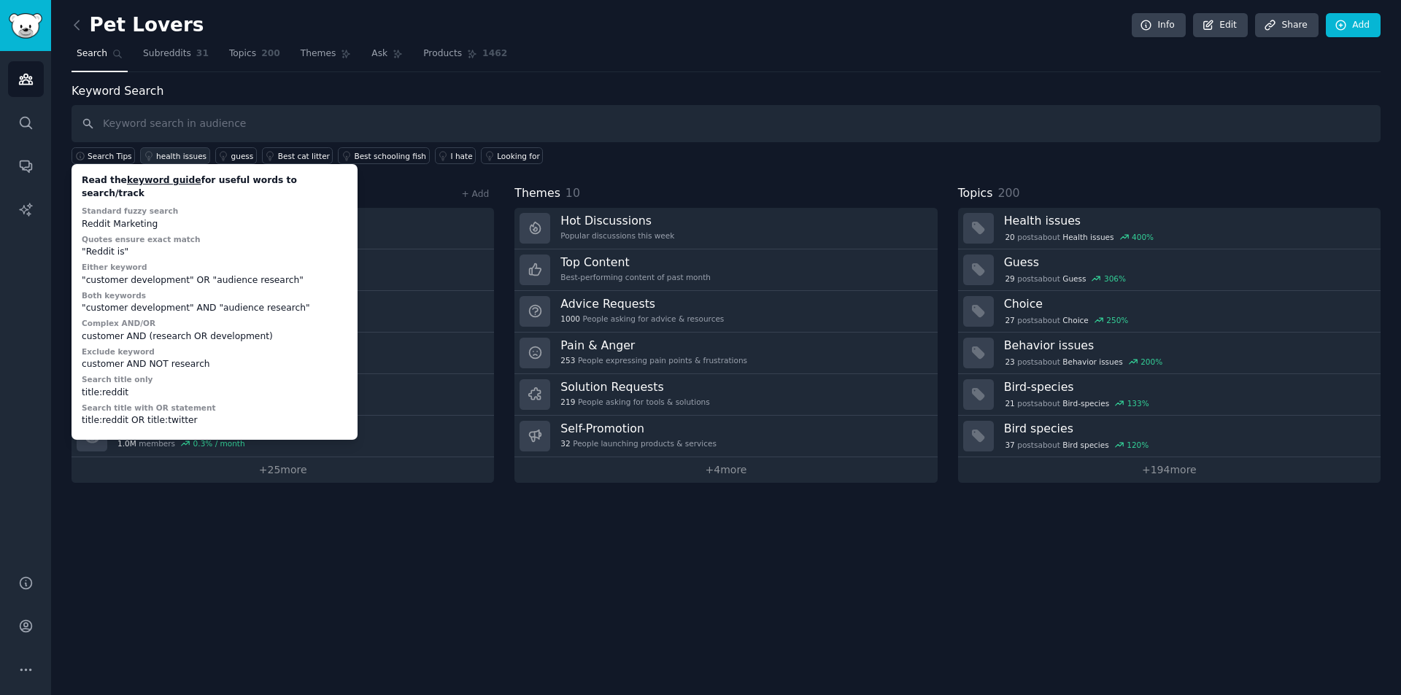
click at [163, 161] on div "health issues" at bounding box center [181, 156] width 50 height 10
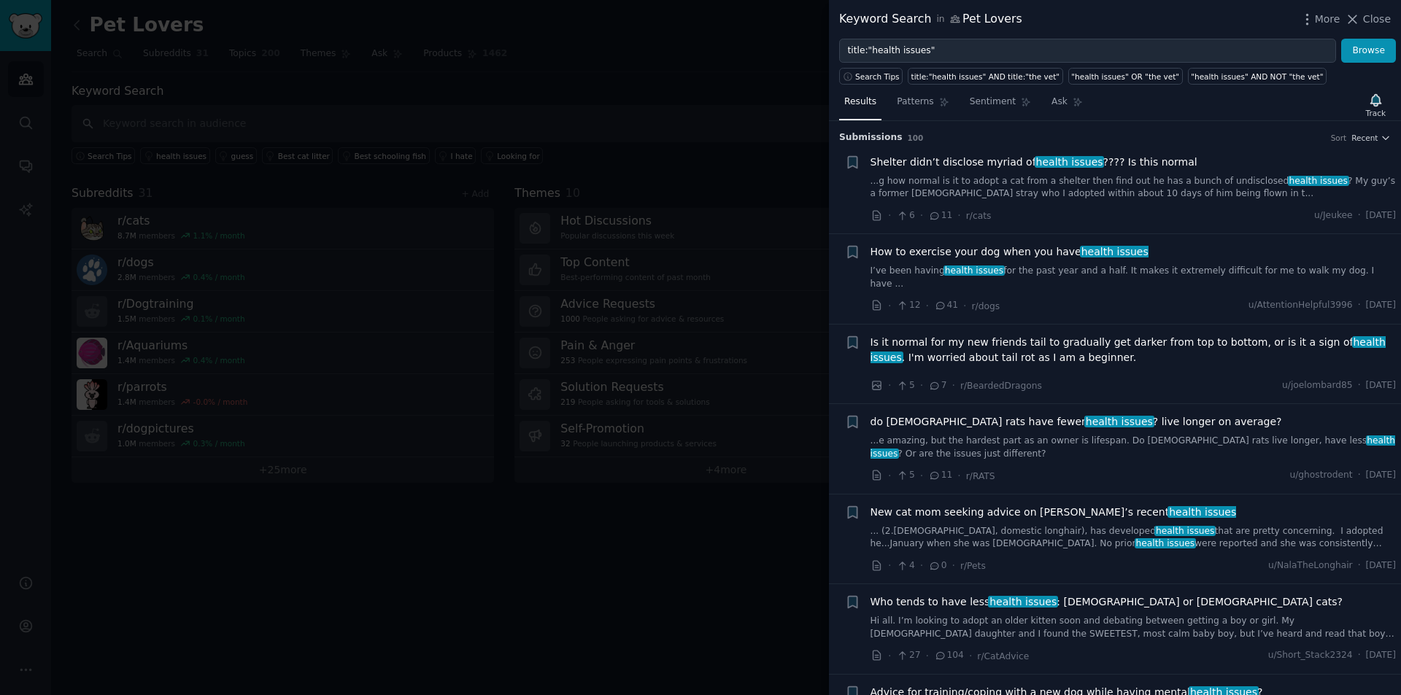
click at [230, 157] on div at bounding box center [700, 347] width 1401 height 695
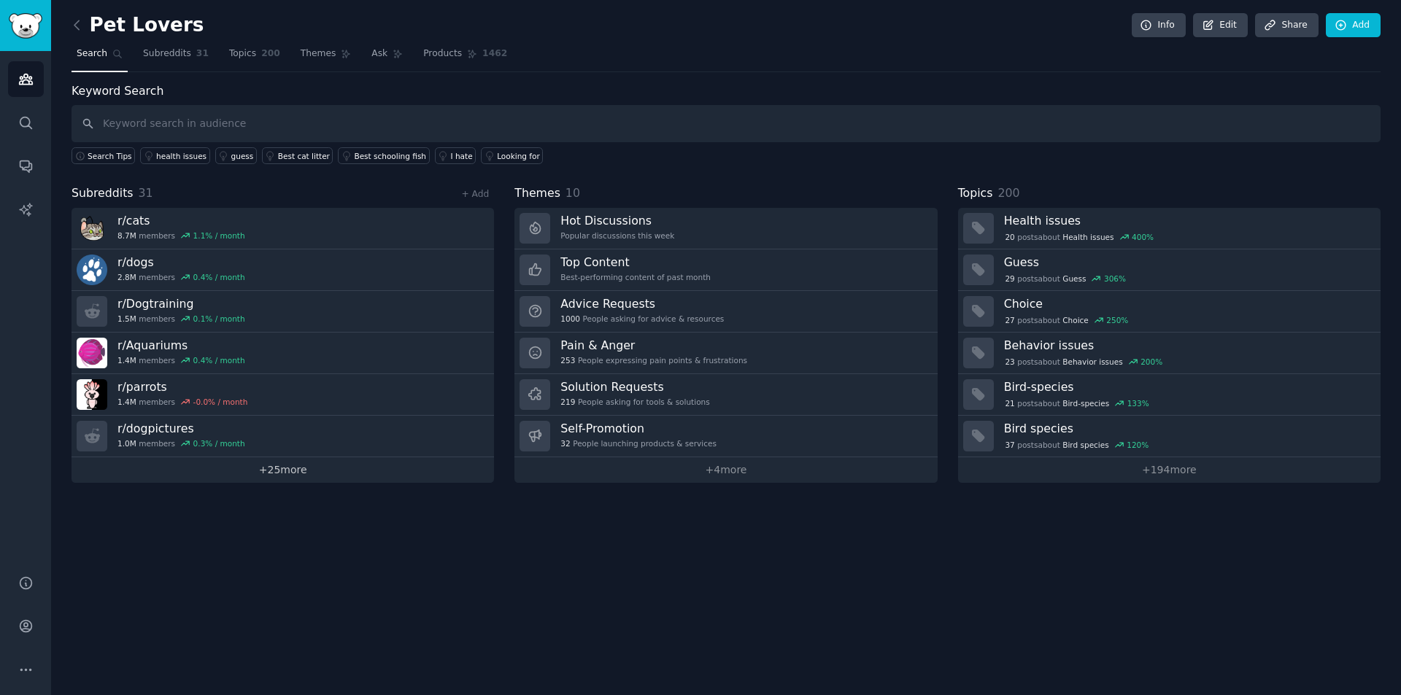
click at [282, 472] on link "+ 25 more" at bounding box center [282, 470] width 422 height 26
